Goal: Information Seeking & Learning: Learn about a topic

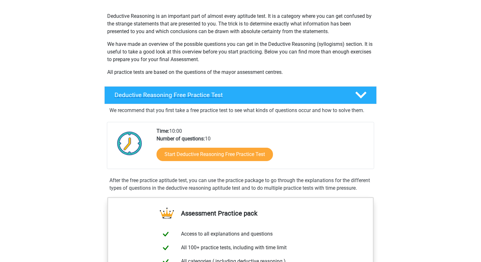
scroll to position [71, 0]
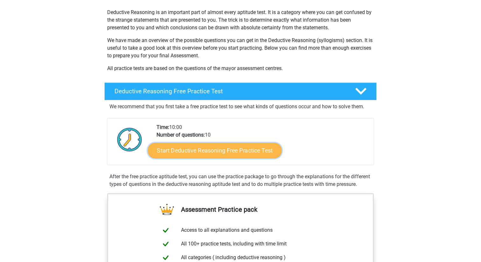
click at [198, 152] on link "Start Deductive Reasoning Free Practice Test" at bounding box center [215, 150] width 134 height 15
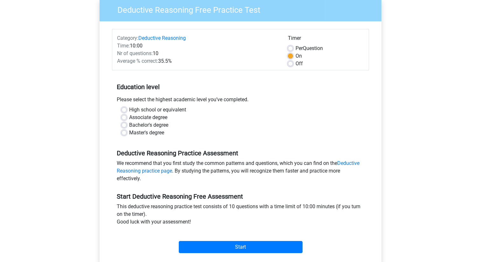
scroll to position [67, 0]
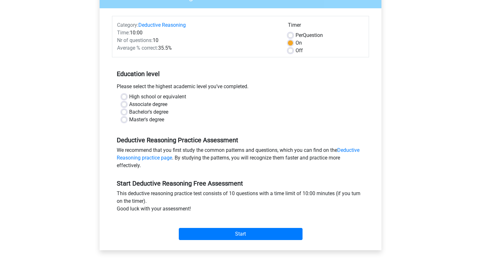
click at [129, 113] on label "Bachelor's degree" at bounding box center [148, 112] width 39 height 8
click at [124, 113] on input "Bachelor's degree" at bounding box center [124, 111] width 5 height 6
radio input "true"
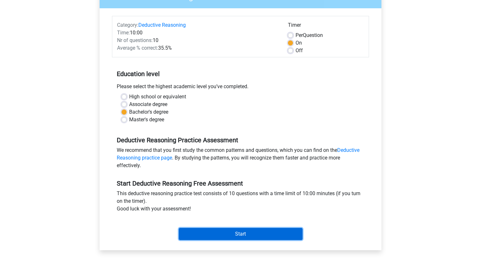
click at [199, 235] on input "Start" at bounding box center [241, 234] width 124 height 12
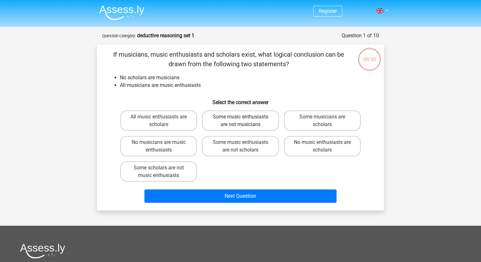
click at [256, 126] on label "Some music enthusiasts are not musicians" at bounding box center [240, 120] width 77 height 20
click at [245, 121] on input "Some music enthusiasts are not musicians" at bounding box center [243, 119] width 4 height 4
radio input "true"
click at [256, 151] on label "Some music enthusiasts are not scholars" at bounding box center [240, 146] width 77 height 20
click at [245, 146] on input "Some music enthusiasts are not scholars" at bounding box center [243, 144] width 4 height 4
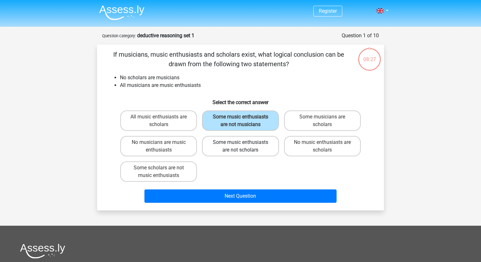
radio input "true"
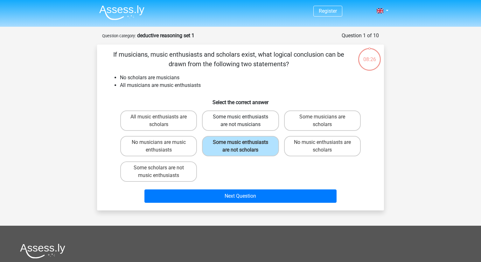
click at [263, 125] on label "Some music enthusiasts are not musicians" at bounding box center [240, 120] width 77 height 20
click at [245, 121] on input "Some music enthusiasts are not musicians" at bounding box center [243, 119] width 4 height 4
radio input "true"
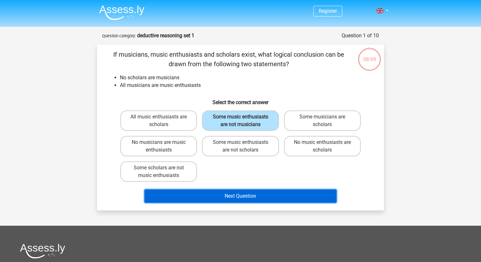
click at [229, 191] on button "Next Question" at bounding box center [241, 195] width 193 height 13
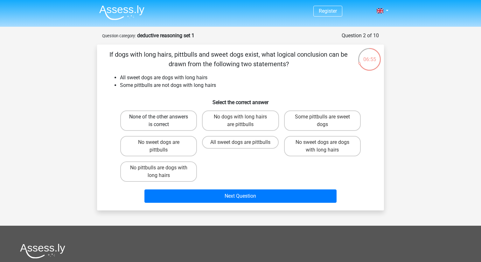
click at [180, 124] on label "None of the other answers is correct" at bounding box center [158, 120] width 77 height 20
click at [163, 121] on input "None of the other answers is correct" at bounding box center [161, 119] width 4 height 4
radio input "true"
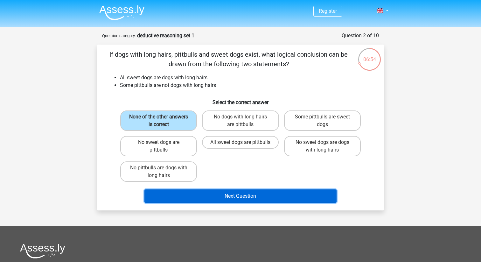
click at [225, 193] on button "Next Question" at bounding box center [241, 195] width 193 height 13
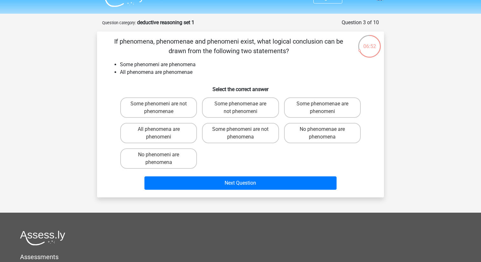
scroll to position [12, 0]
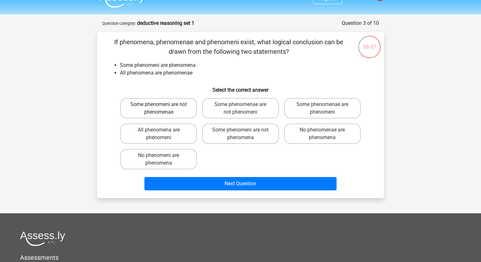
click at [180, 113] on label "Some phenomeni are not phenomenae" at bounding box center [158, 108] width 77 height 20
click at [163, 109] on input "Some phenomeni are not phenomenae" at bounding box center [161, 106] width 4 height 4
radio input "true"
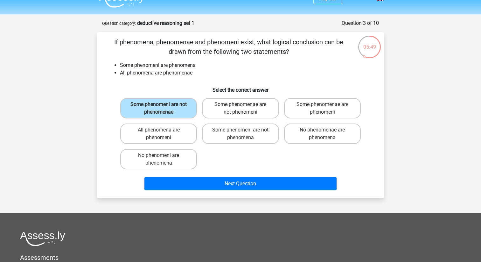
click at [217, 114] on label "Some phenomenae are not phenomeni" at bounding box center [240, 108] width 77 height 20
click at [241, 109] on input "Some phenomenae are not phenomeni" at bounding box center [243, 106] width 4 height 4
radio input "true"
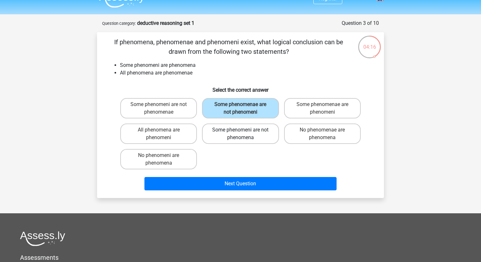
click at [239, 135] on label "Some phenomeni are not phenomena" at bounding box center [240, 133] width 77 height 20
click at [241, 134] on input "Some phenomeni are not phenomena" at bounding box center [243, 132] width 4 height 4
radio input "true"
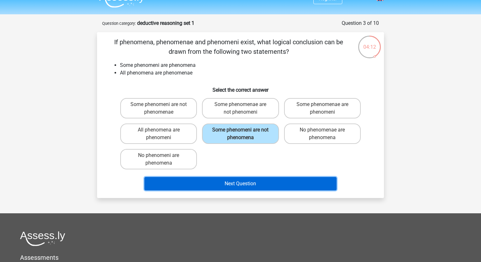
click at [232, 182] on button "Next Question" at bounding box center [241, 183] width 193 height 13
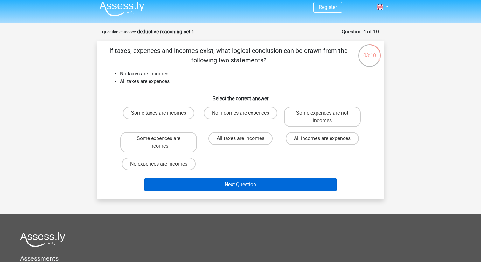
scroll to position [0, 0]
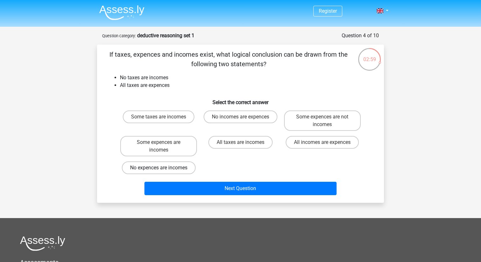
click at [183, 172] on label "No expences are incomes" at bounding box center [159, 167] width 74 height 13
click at [163, 172] on input "No expences are incomes" at bounding box center [161, 170] width 4 height 4
radio input "true"
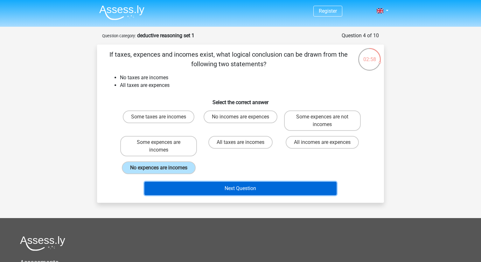
click at [199, 184] on button "Next Question" at bounding box center [241, 188] width 193 height 13
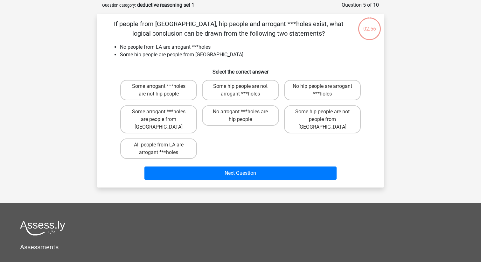
scroll to position [32, 0]
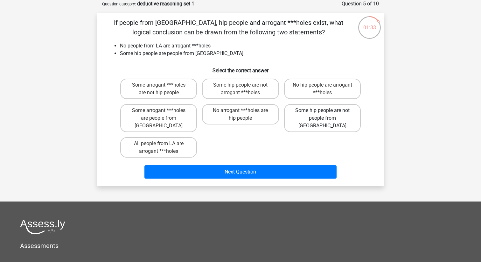
click at [331, 118] on label "Some hip people are not people from LA" at bounding box center [322, 118] width 77 height 28
click at [327, 115] on input "Some hip people are not people from LA" at bounding box center [324, 112] width 4 height 4
radio input "true"
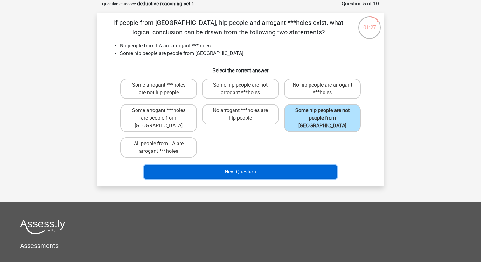
click at [306, 166] on button "Next Question" at bounding box center [241, 171] width 193 height 13
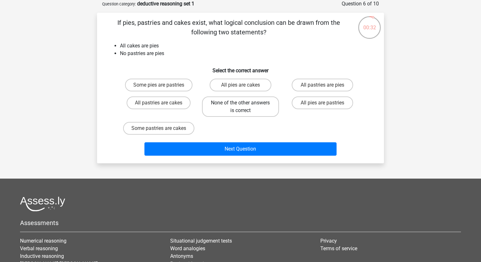
click at [263, 102] on label "None of the other answers is correct" at bounding box center [240, 106] width 77 height 20
click at [245, 103] on input "None of the other answers is correct" at bounding box center [243, 105] width 4 height 4
radio input "true"
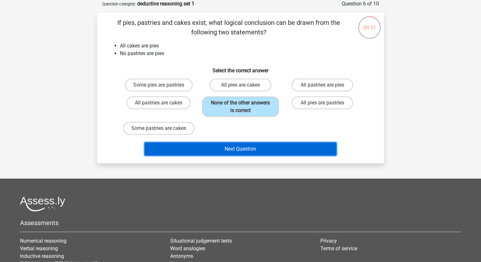
click at [259, 151] on button "Next Question" at bounding box center [241, 148] width 193 height 13
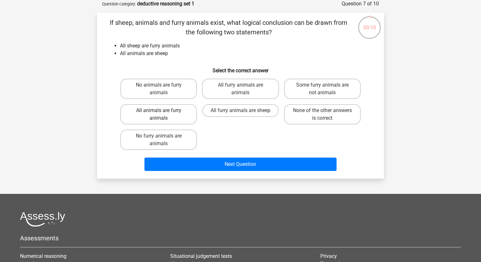
click at [144, 111] on label "All animals are furry animals" at bounding box center [158, 114] width 77 height 20
click at [159, 111] on input "All animals are furry animals" at bounding box center [161, 112] width 4 height 4
radio input "true"
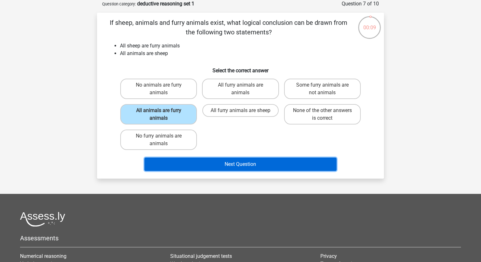
click at [222, 162] on button "Next Question" at bounding box center [241, 164] width 193 height 13
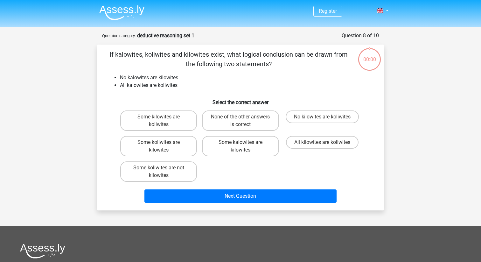
scroll to position [32, 0]
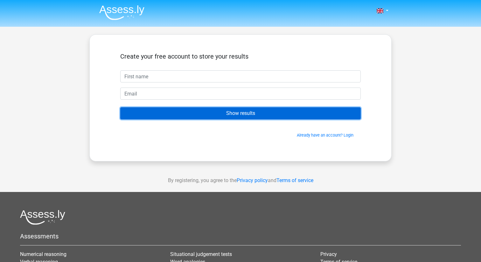
click at [234, 118] on input "Show results" at bounding box center [240, 113] width 241 height 12
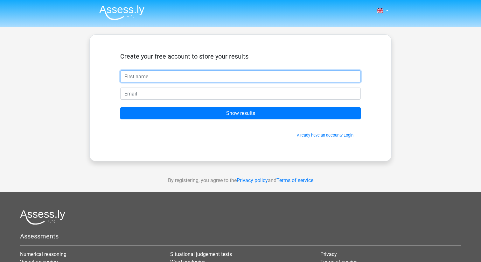
click at [204, 80] on input "text" at bounding box center [240, 76] width 241 height 12
type input "Sadhana"
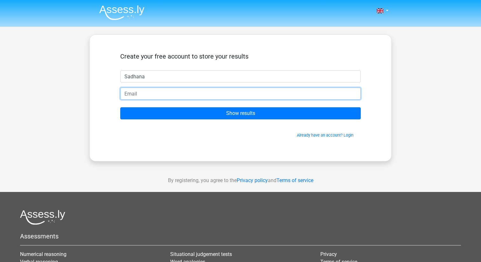
click at [159, 95] on input "email" at bounding box center [240, 94] width 241 height 12
type input "[EMAIL_ADDRESS][DOMAIN_NAME]"
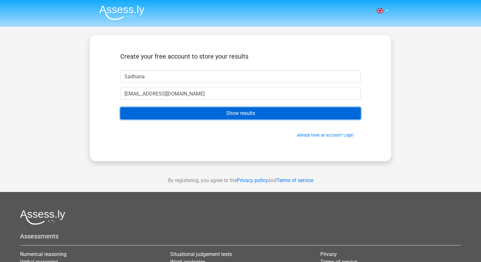
click at [187, 117] on input "Show results" at bounding box center [240, 113] width 241 height 12
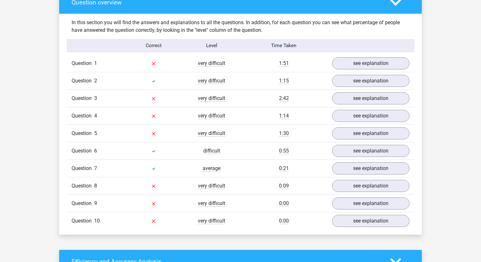
scroll to position [470, 0]
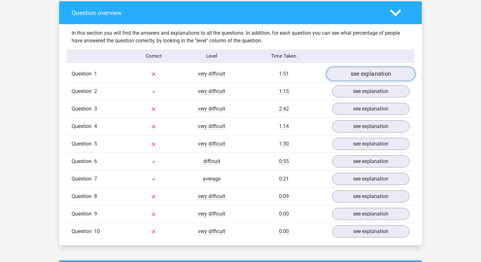
click at [387, 74] on link "see explanation" at bounding box center [371, 74] width 89 height 14
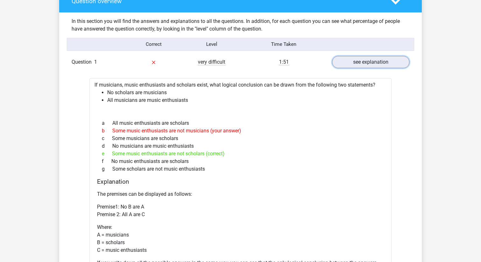
scroll to position [483, 0]
